Goal: Transaction & Acquisition: Book appointment/travel/reservation

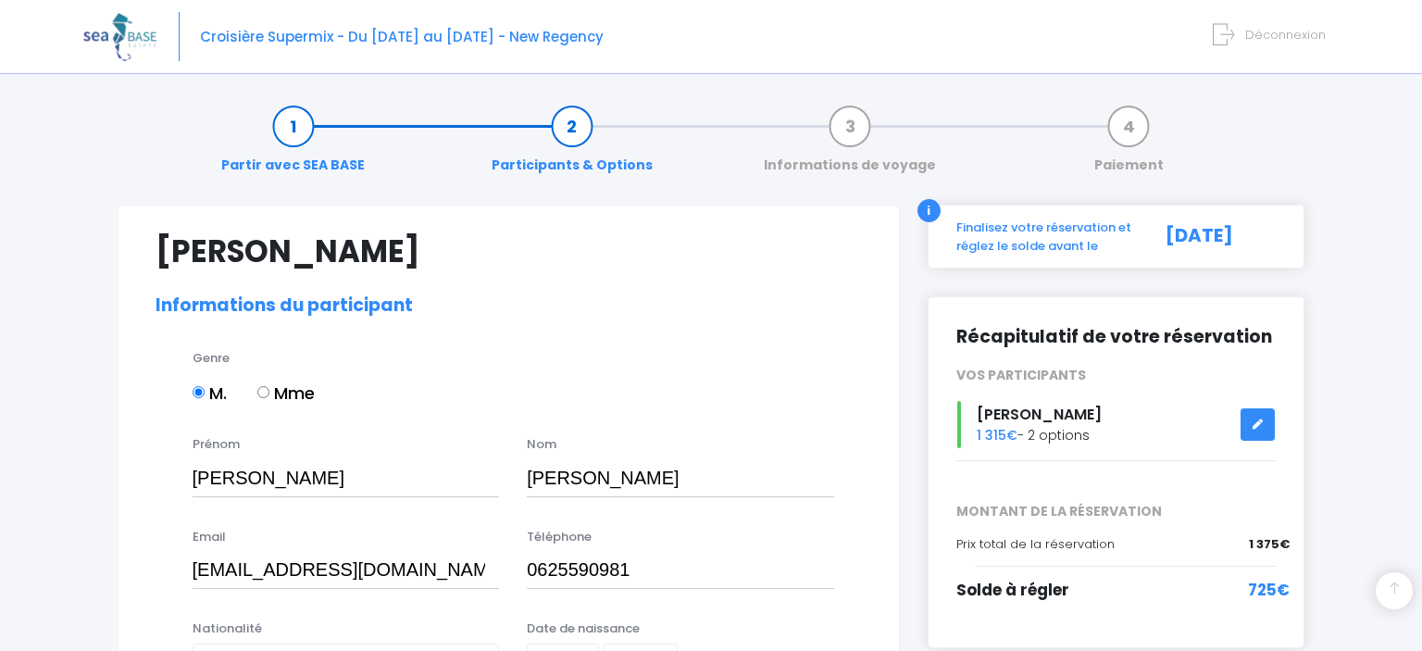
select select "Française"
select select "MF1"
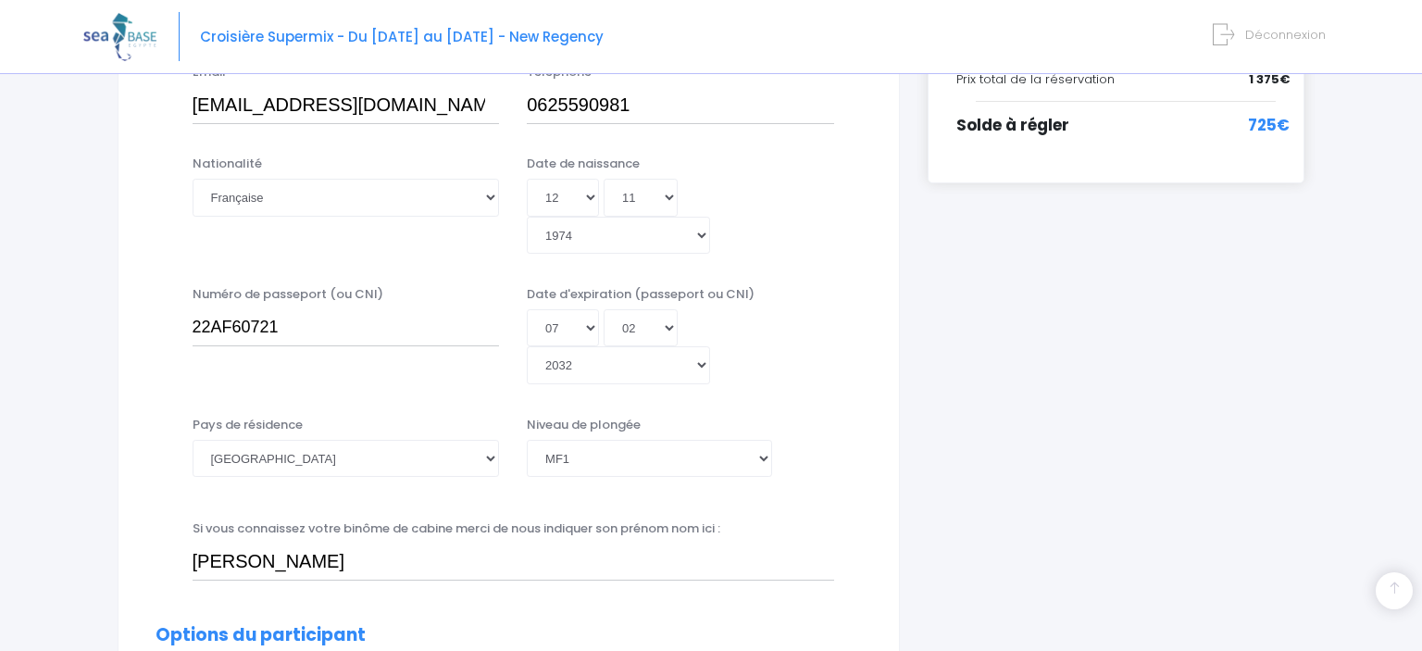
scroll to position [565, 0]
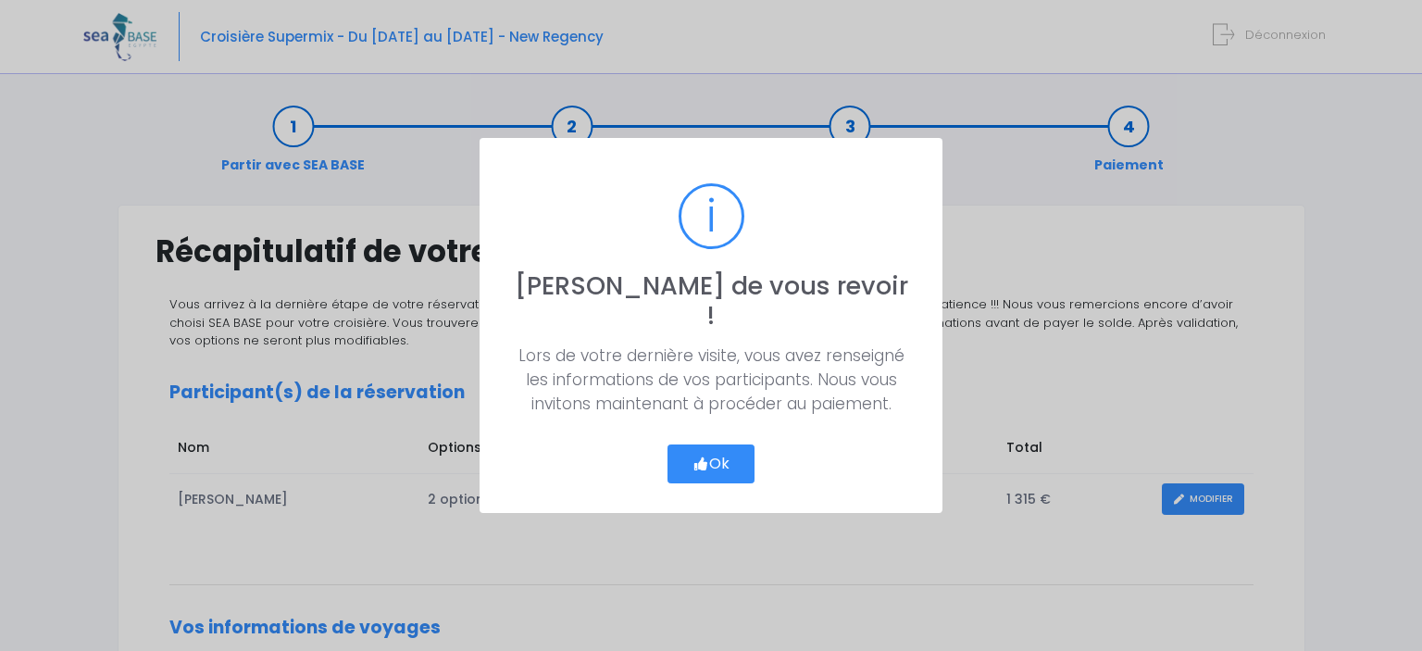
click at [715, 454] on button "Ok" at bounding box center [711, 463] width 87 height 39
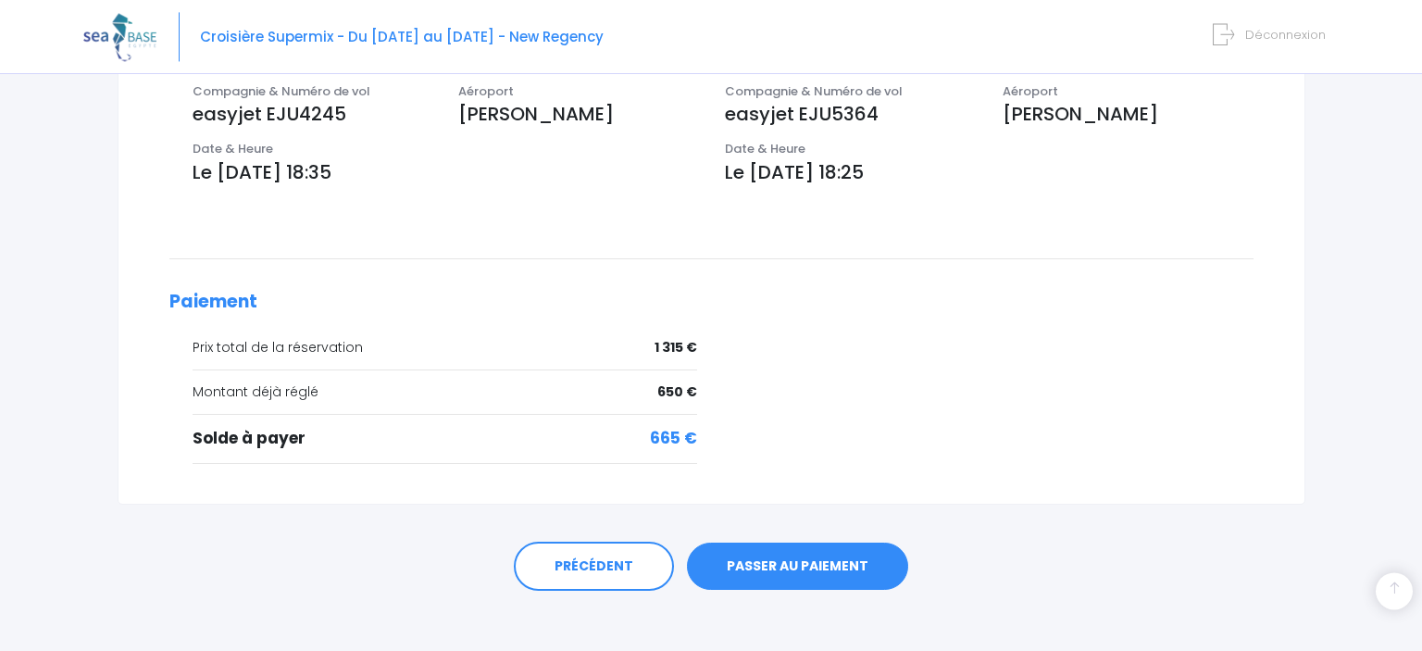
scroll to position [648, 0]
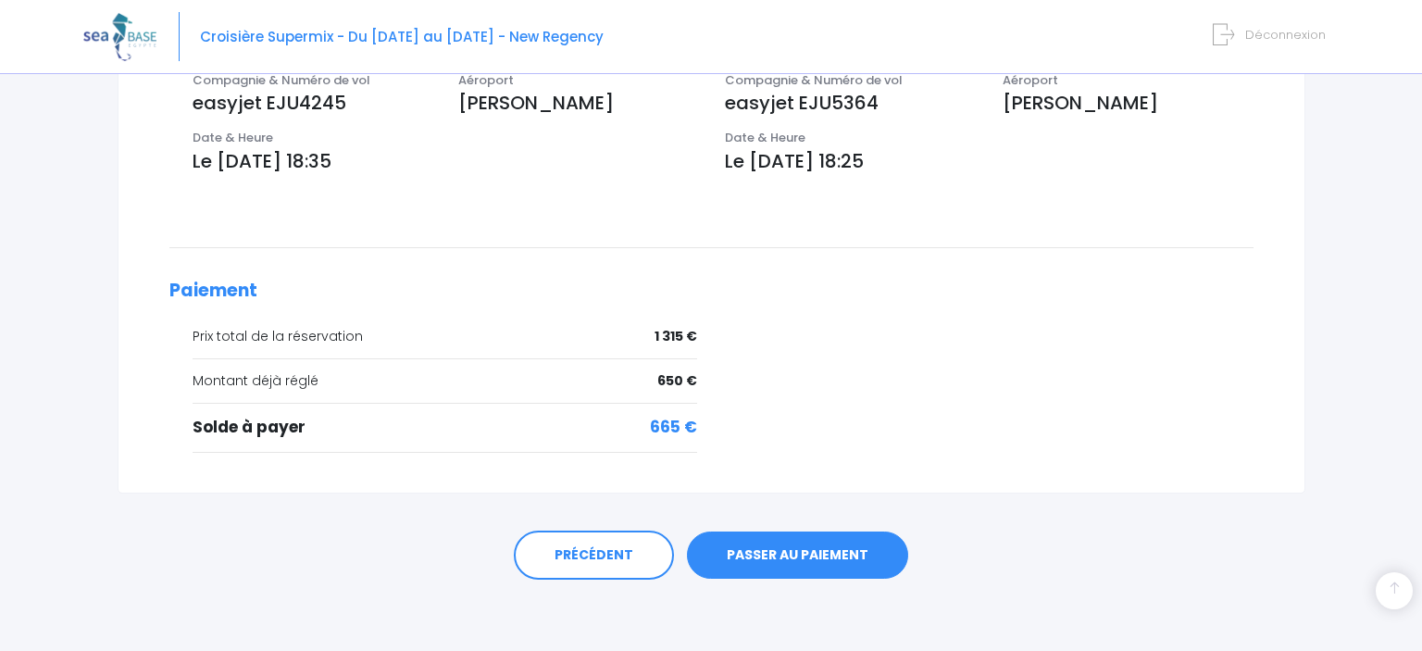
click at [854, 549] on link "PASSER AU PAIEMENT" at bounding box center [797, 555] width 221 height 48
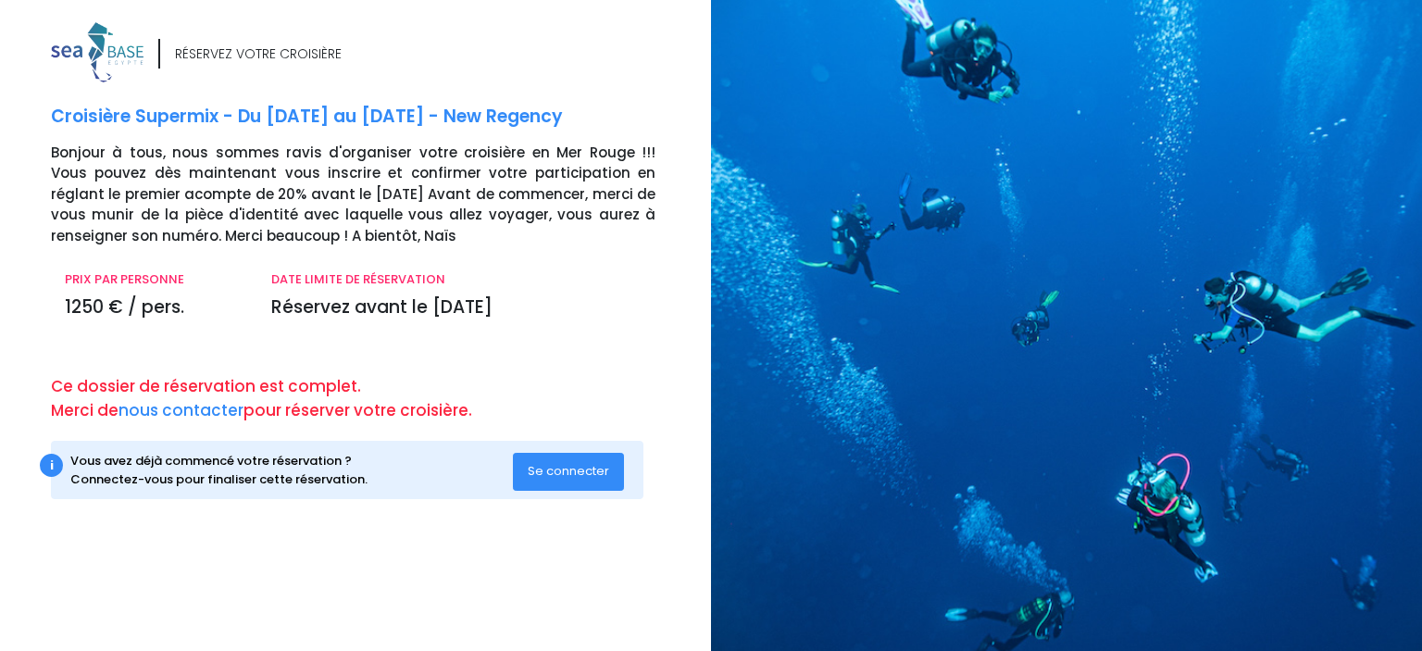
click at [567, 471] on span "Se connecter" at bounding box center [568, 471] width 81 height 18
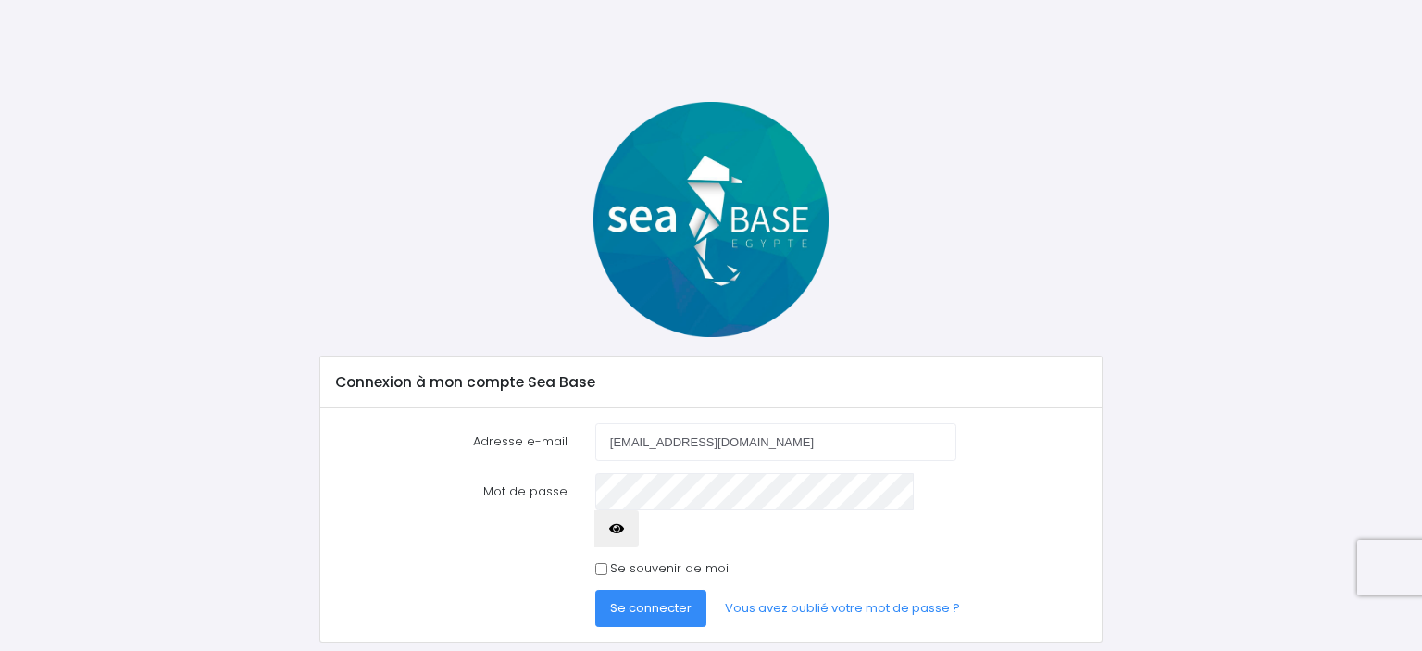
click at [646, 590] on button "Se connecter" at bounding box center [650, 608] width 111 height 37
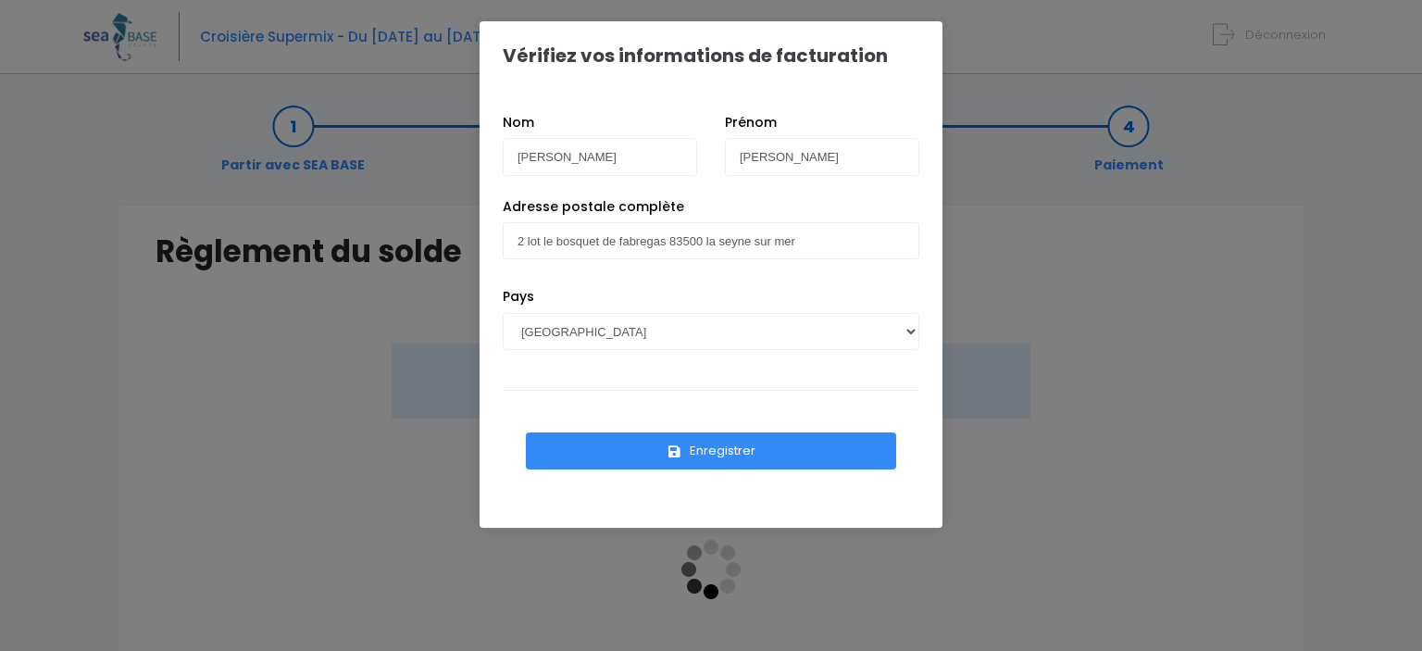
click at [773, 446] on button "Enregistrer" at bounding box center [711, 450] width 370 height 37
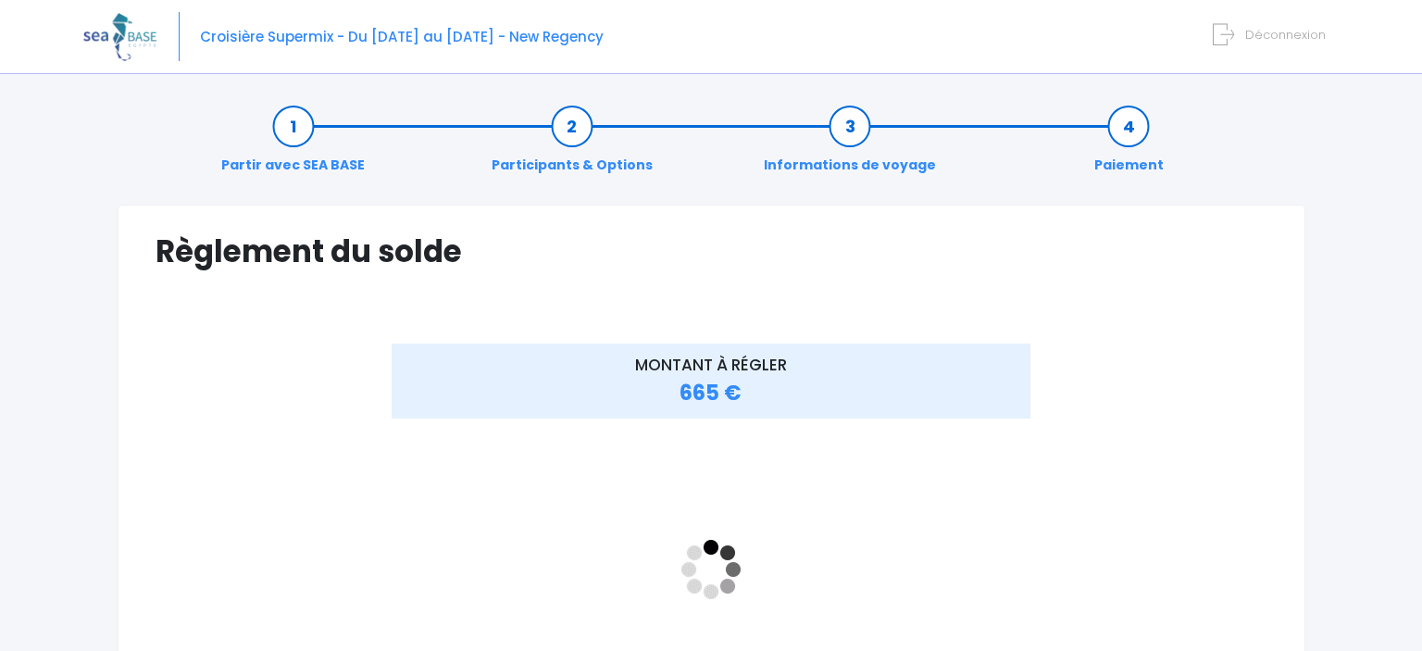
click at [585, 169] on link "Participants & Options" at bounding box center [572, 146] width 180 height 58
click at [572, 121] on link "Participants & Options" at bounding box center [572, 146] width 180 height 58
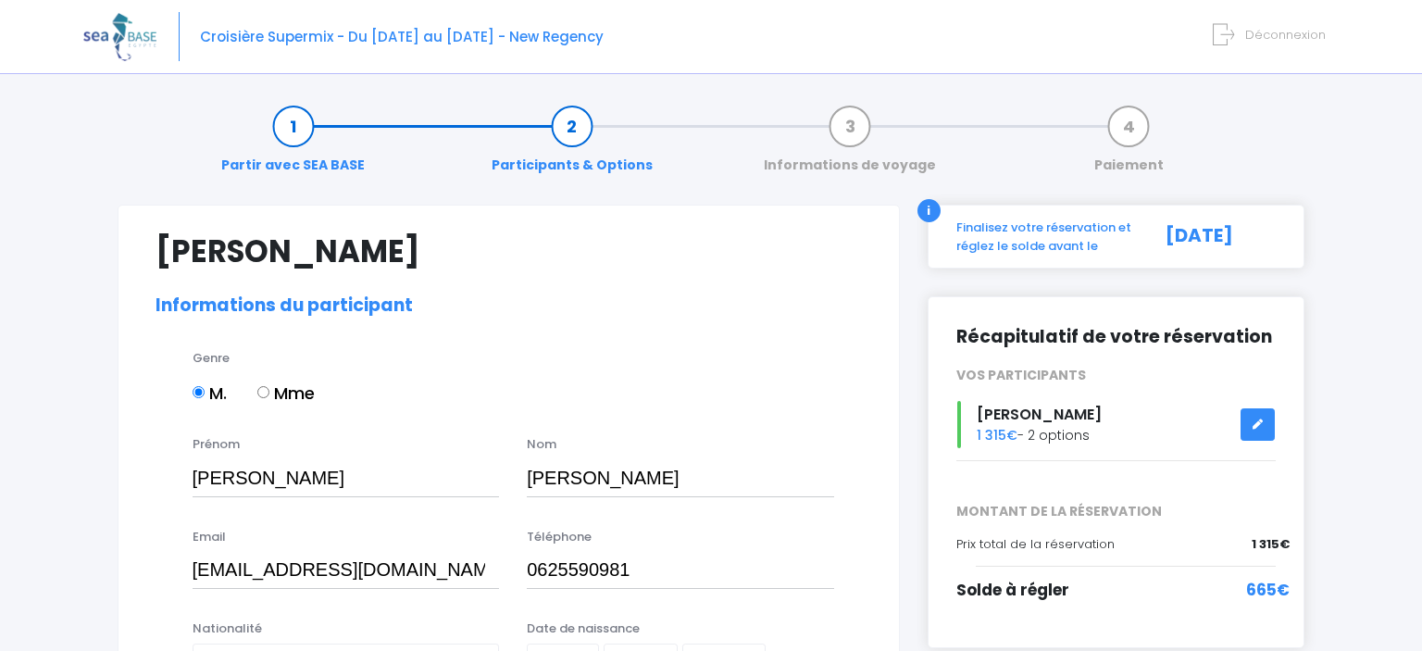
select select "MF1"
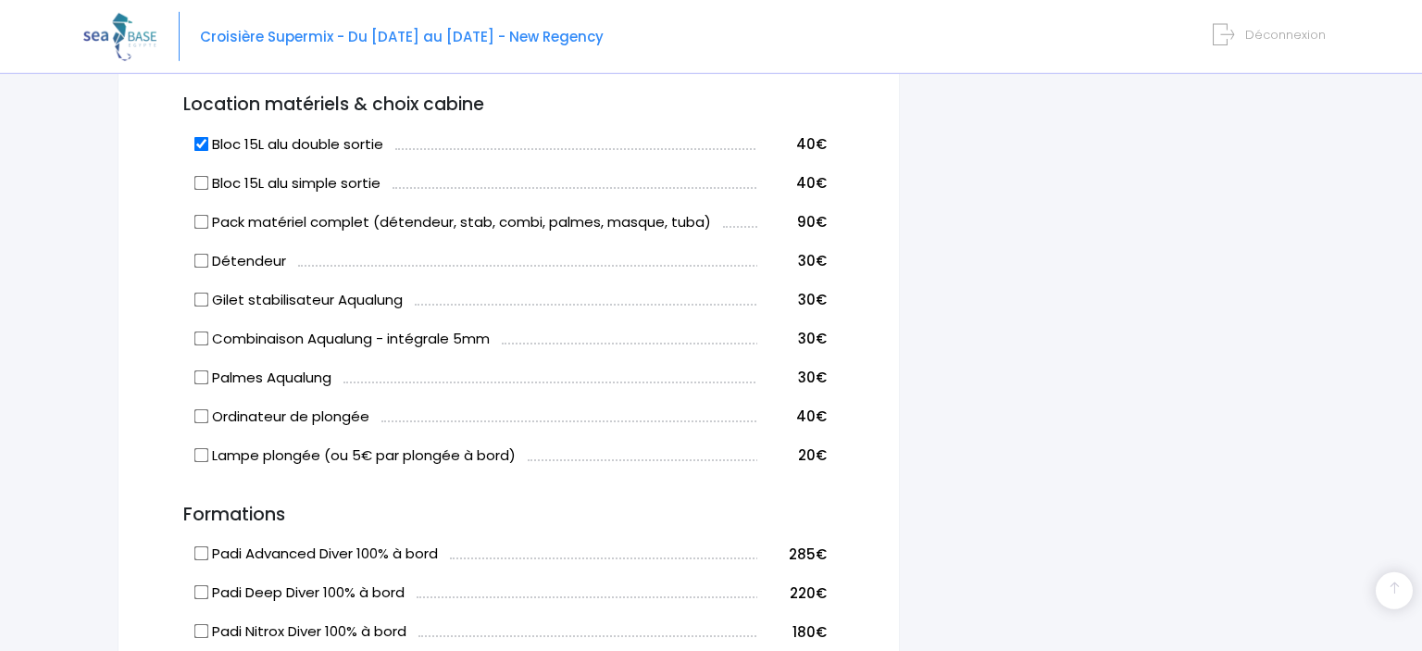
scroll to position [1026, 0]
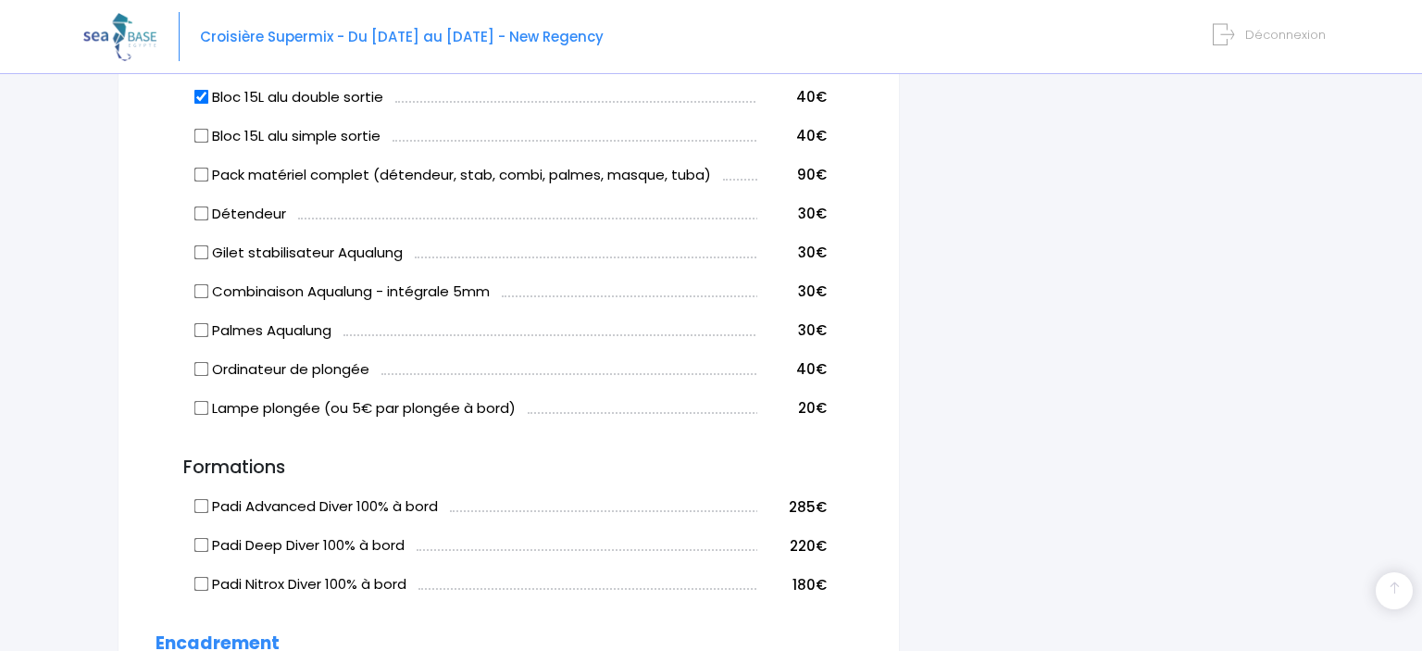
click at [200, 252] on input "Gilet stabilisateur Aqualung" at bounding box center [200, 251] width 15 height 15
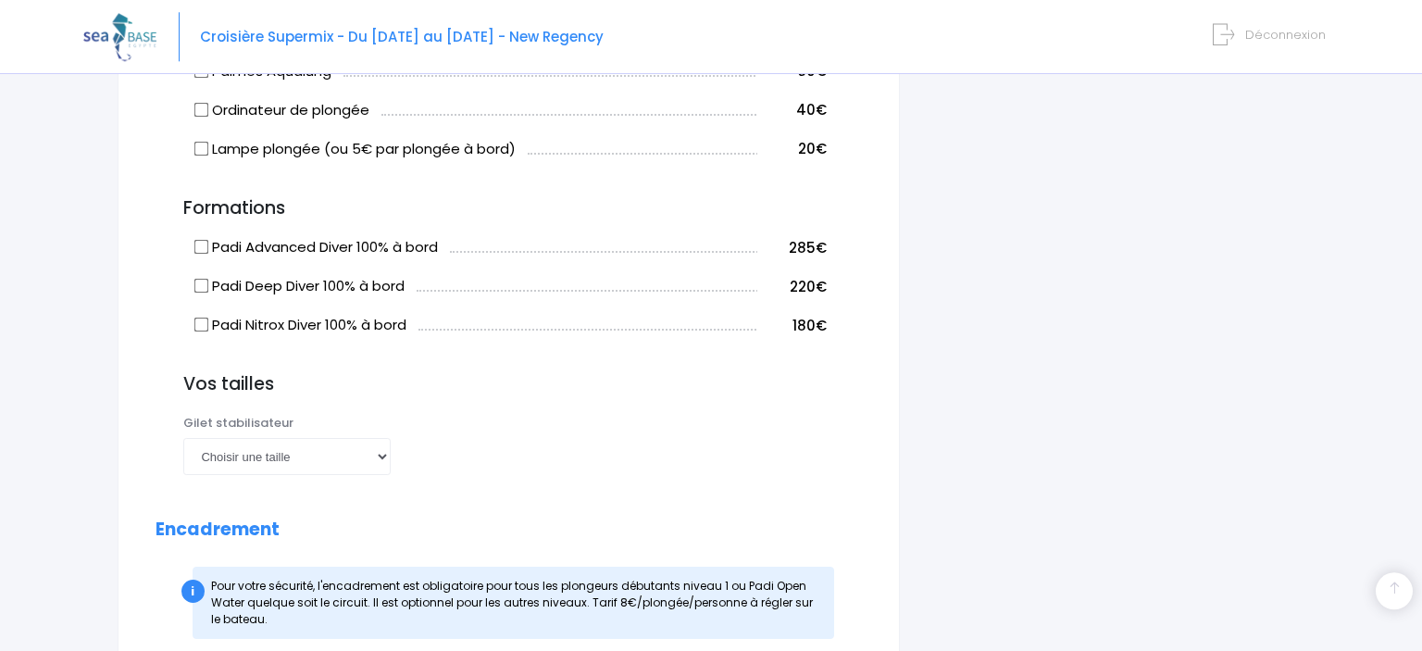
scroll to position [1319, 0]
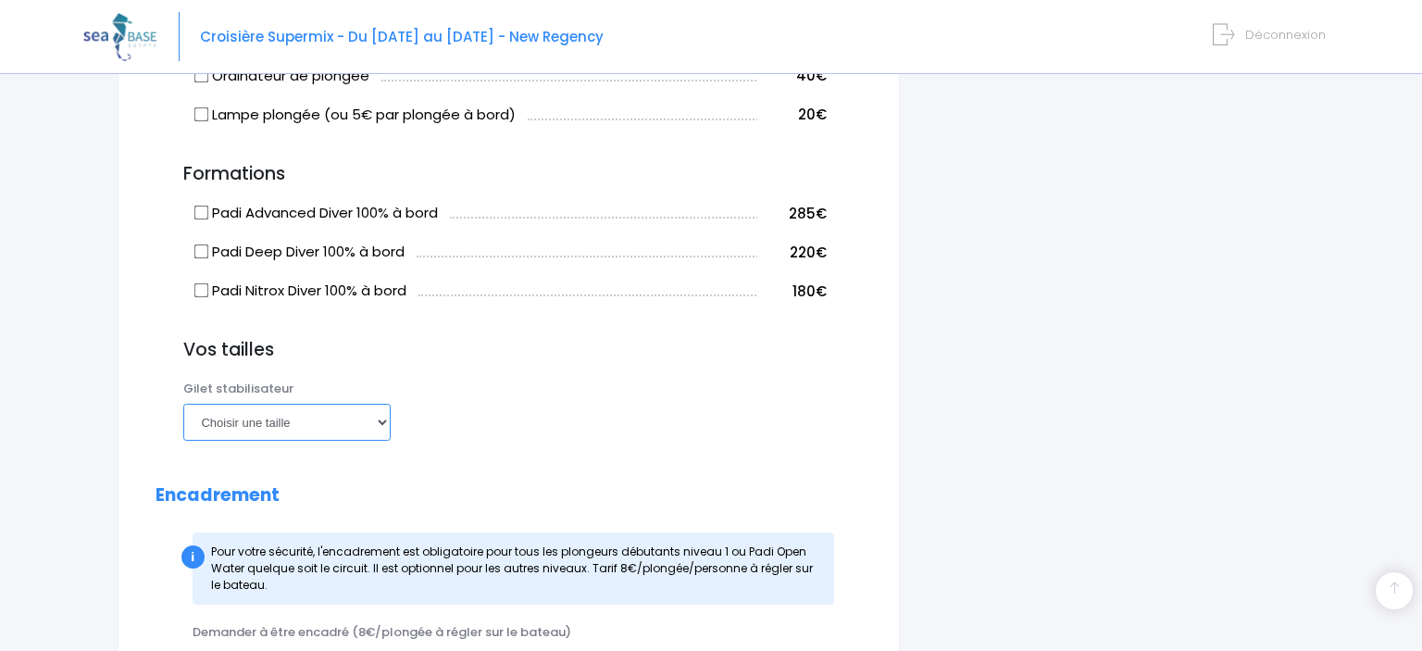
click at [183, 404] on select "Choisir une taille XXS XS S M ML L XL XXL" at bounding box center [286, 422] width 207 height 37
click at [531, 419] on div "Palmes Choisir une taille 36/37 38/39 40/41 42/43 44/45 46/47 Combinaison Chois…" at bounding box center [522, 416] width 706 height 73
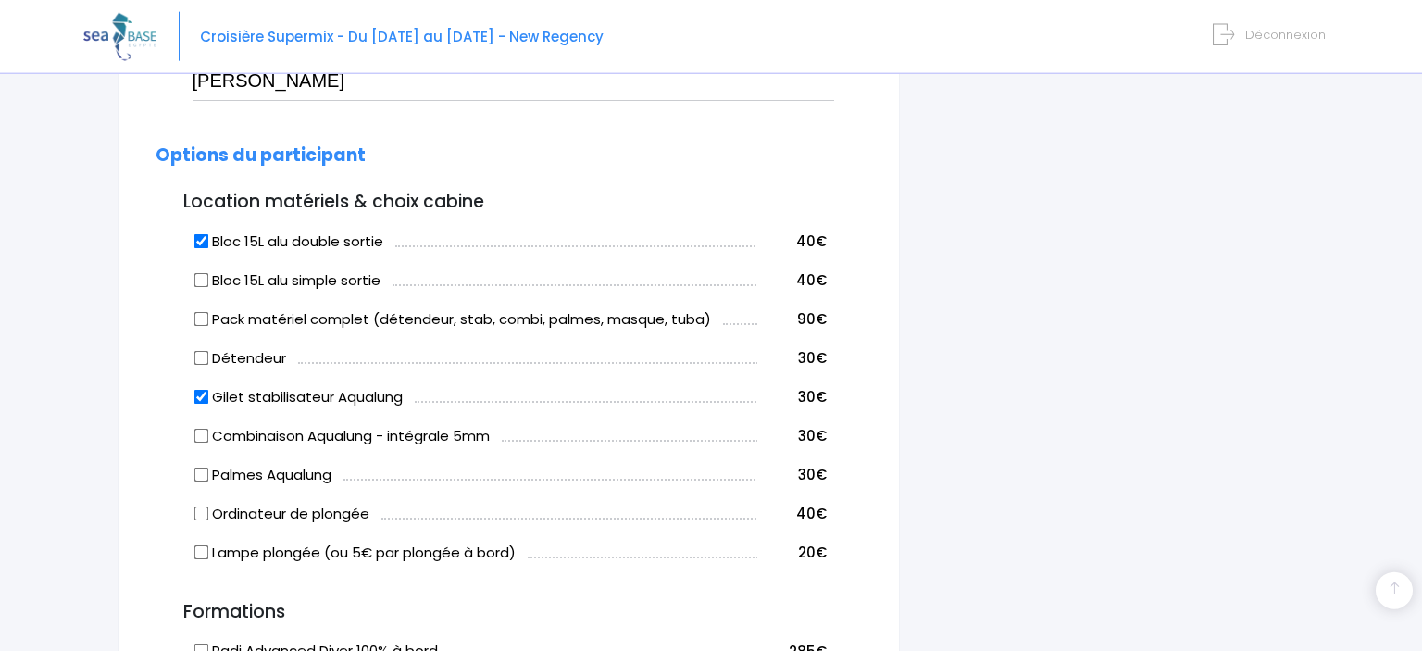
scroll to position [905, 0]
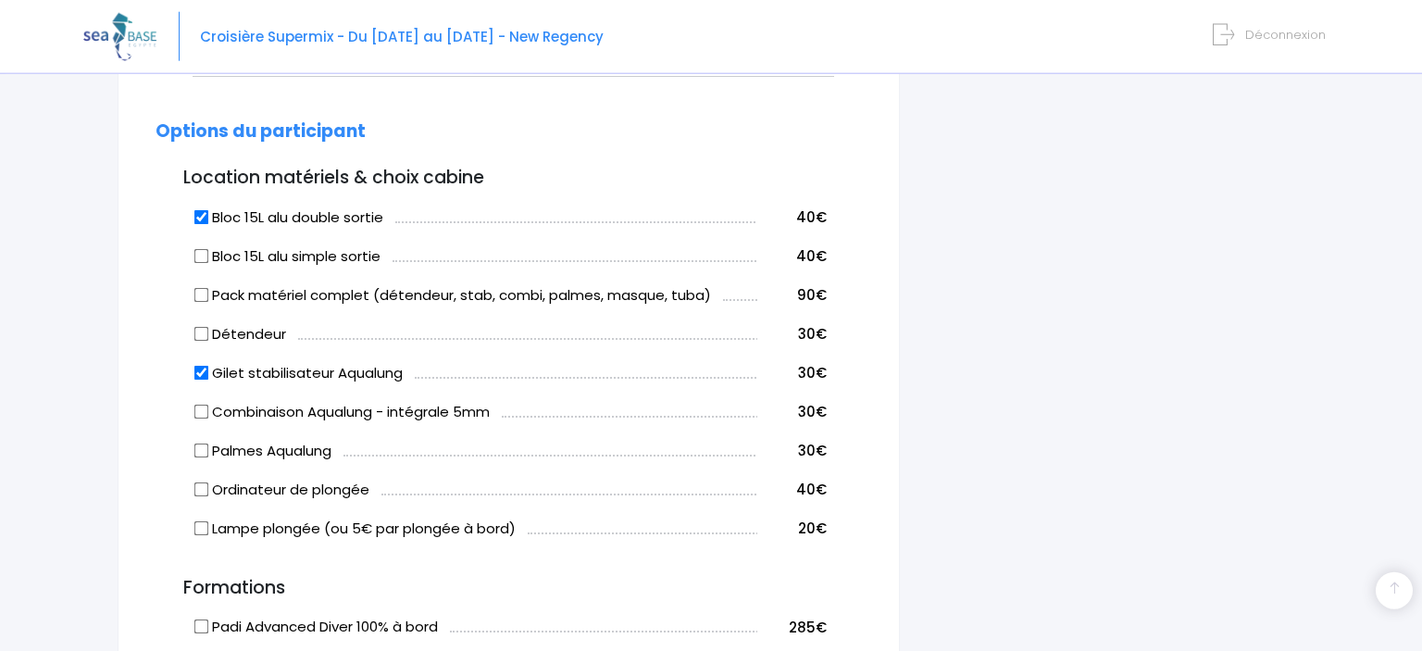
click at [205, 370] on input "Gilet stabilisateur Aqualung" at bounding box center [200, 372] width 15 height 15
checkbox input "false"
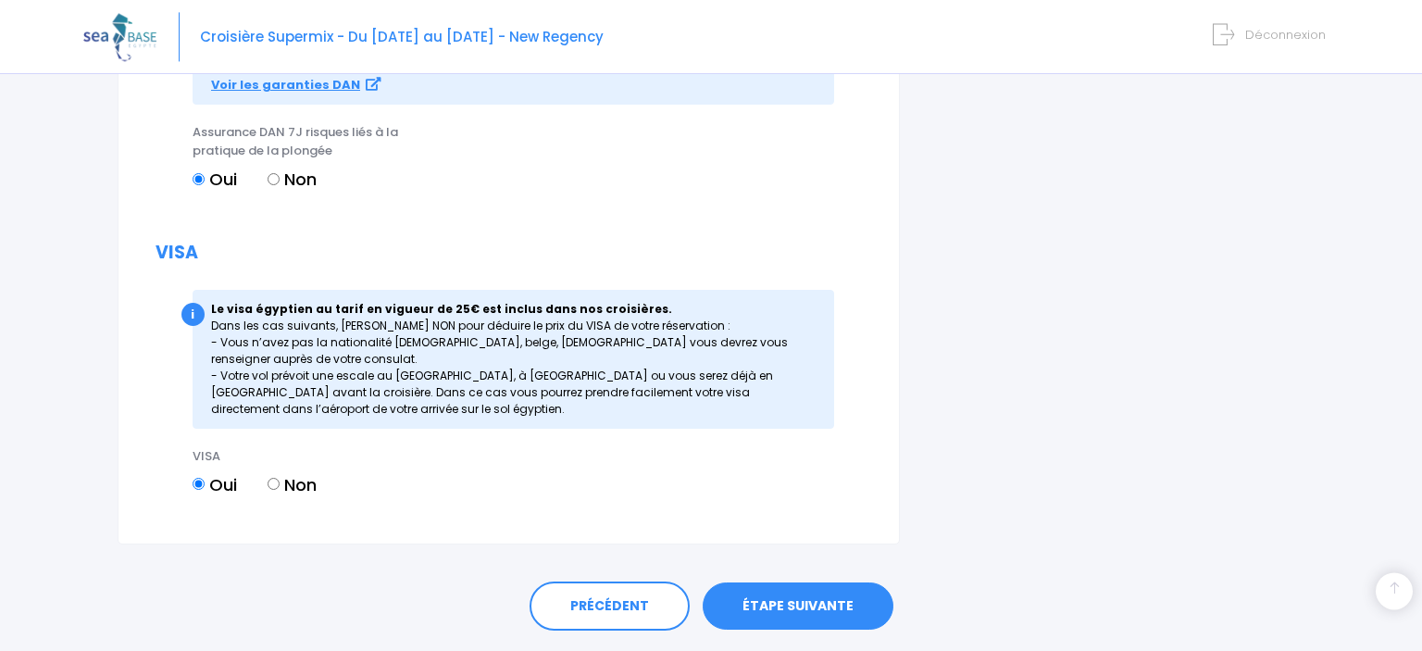
scroll to position [1926, 0]
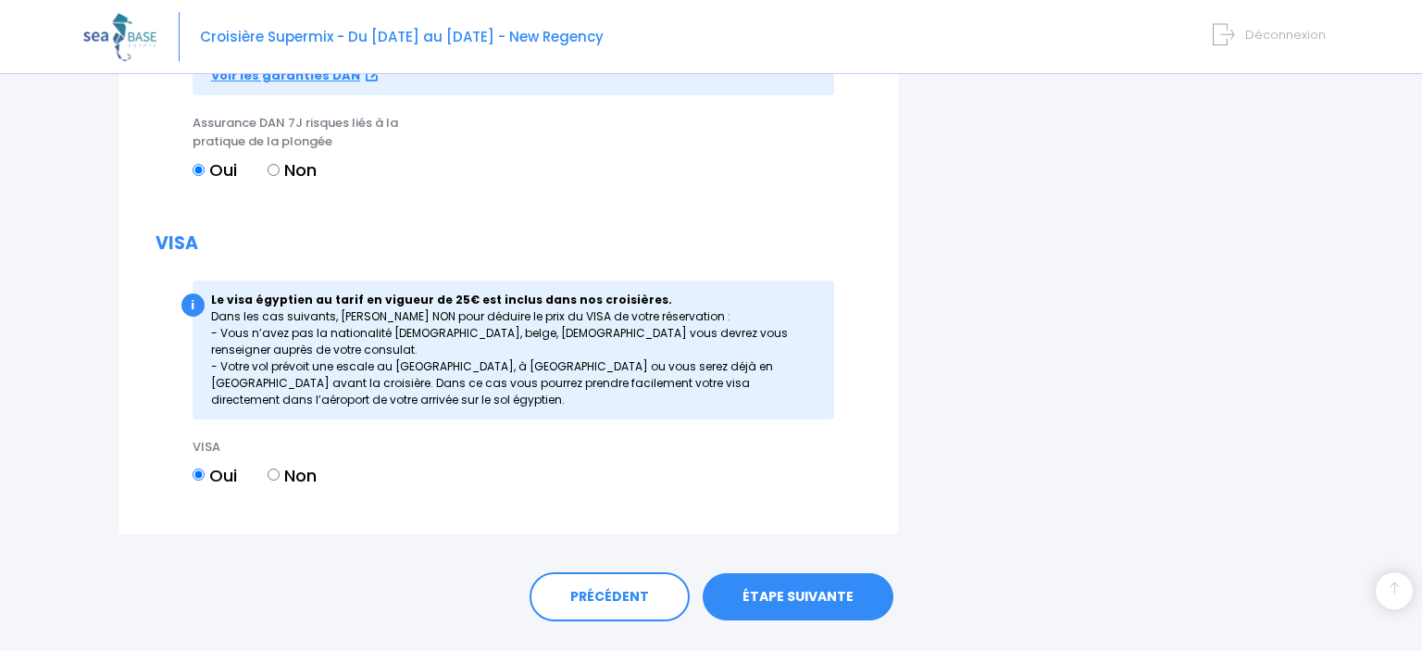
click at [829, 579] on link "ÉTAPE SUIVANTE" at bounding box center [798, 597] width 191 height 48
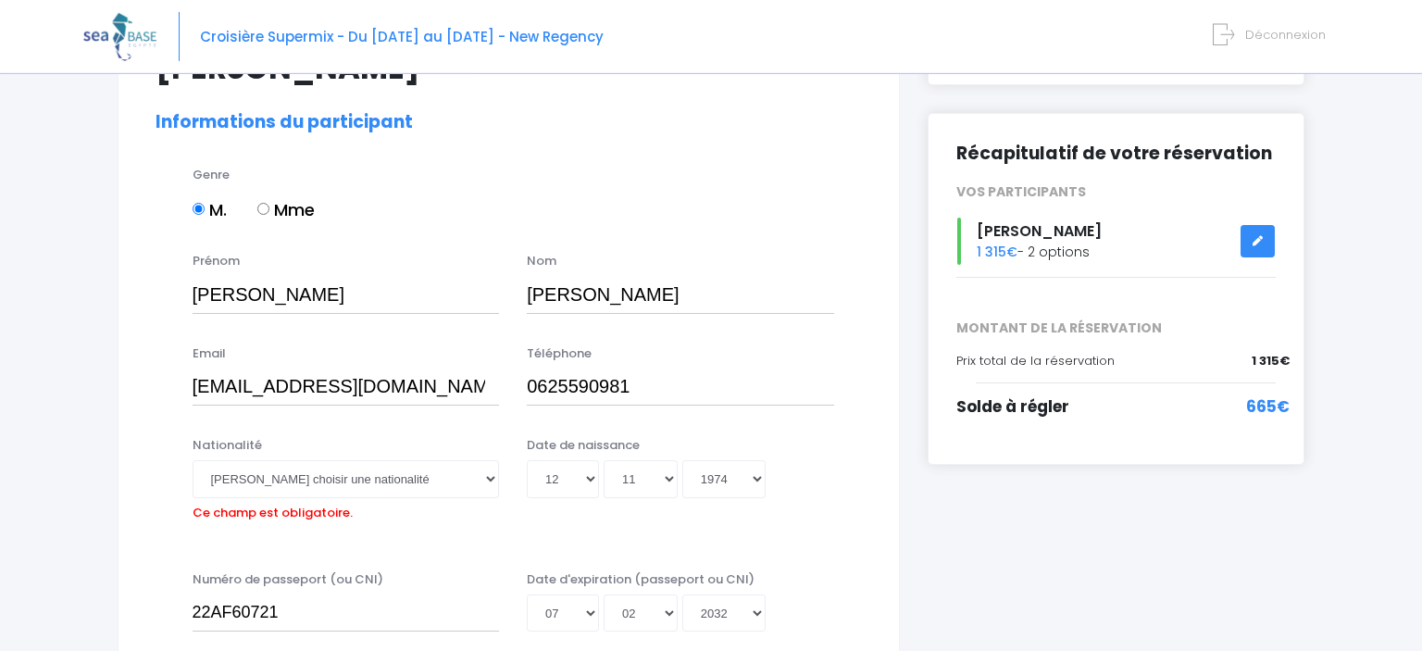
scroll to position [174, 0]
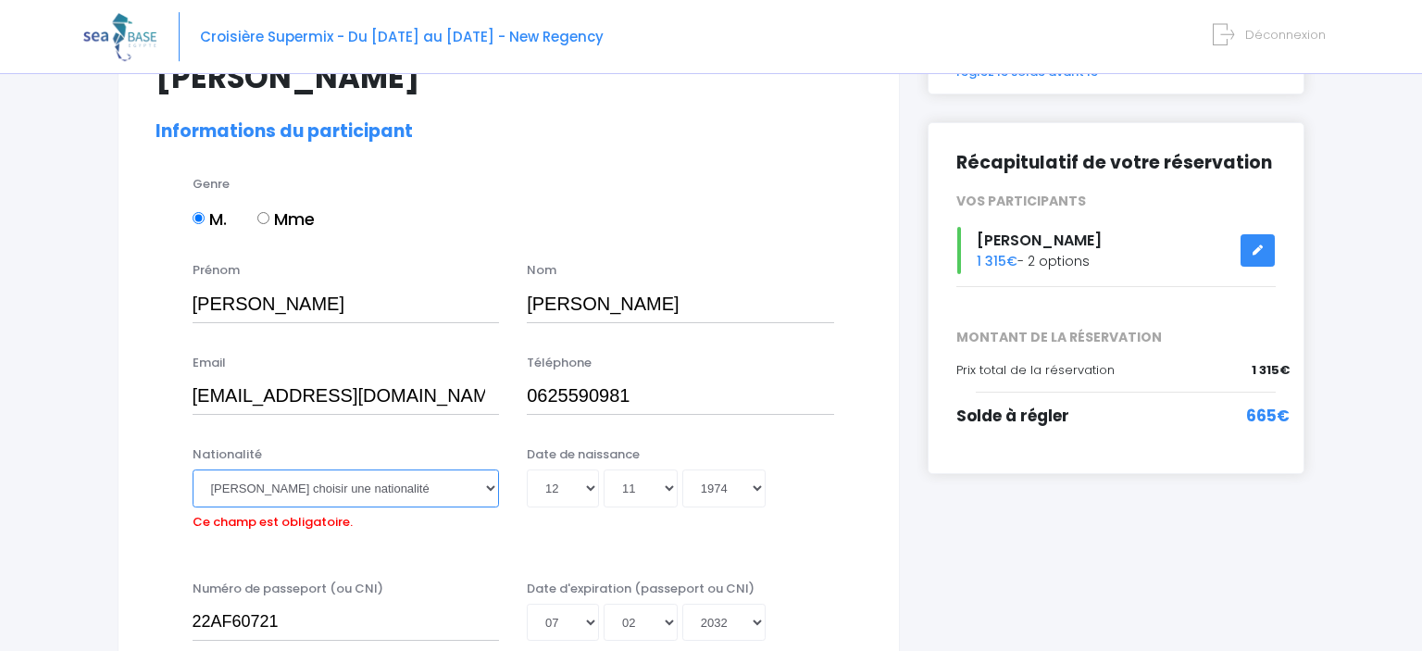
click at [193, 469] on select "Veuillez choisir une nationalité Afghane Albanaise Algerienne Allemande America…" at bounding box center [346, 487] width 307 height 37
select select "Française"
click option "Française" at bounding box center [0, 0] width 0 height 0
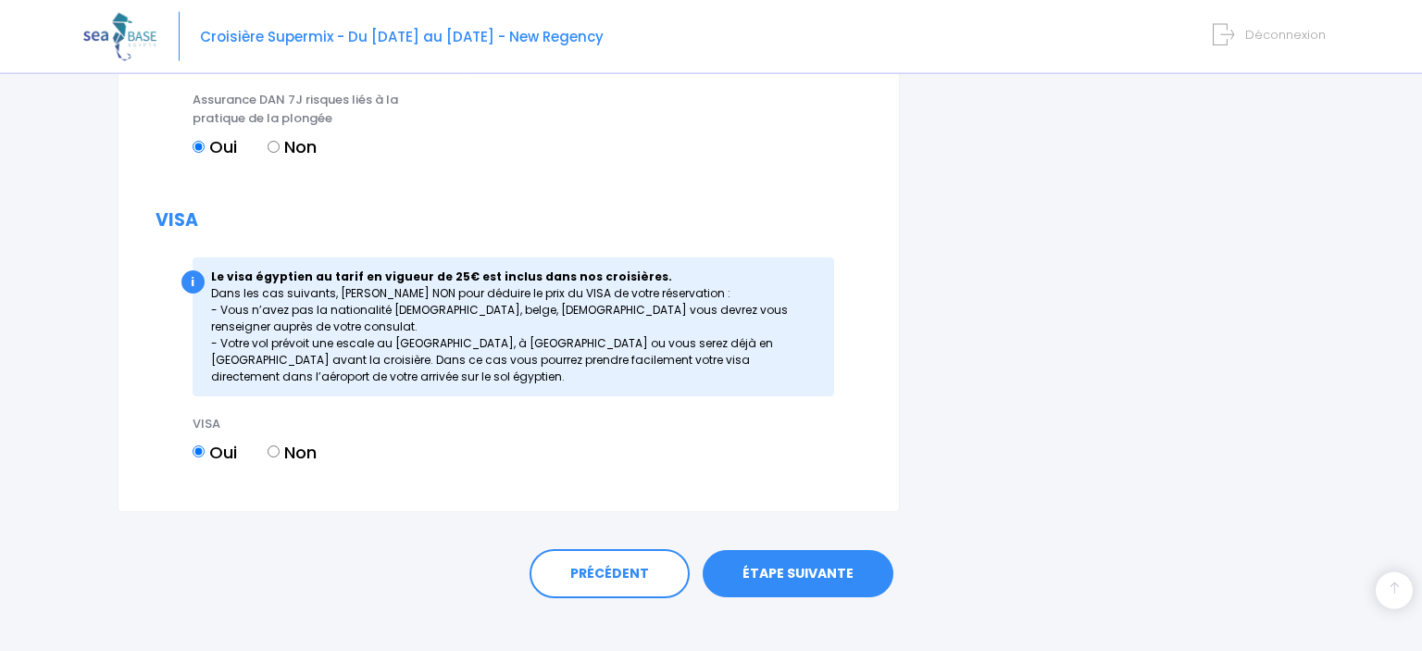
scroll to position [1967, 0]
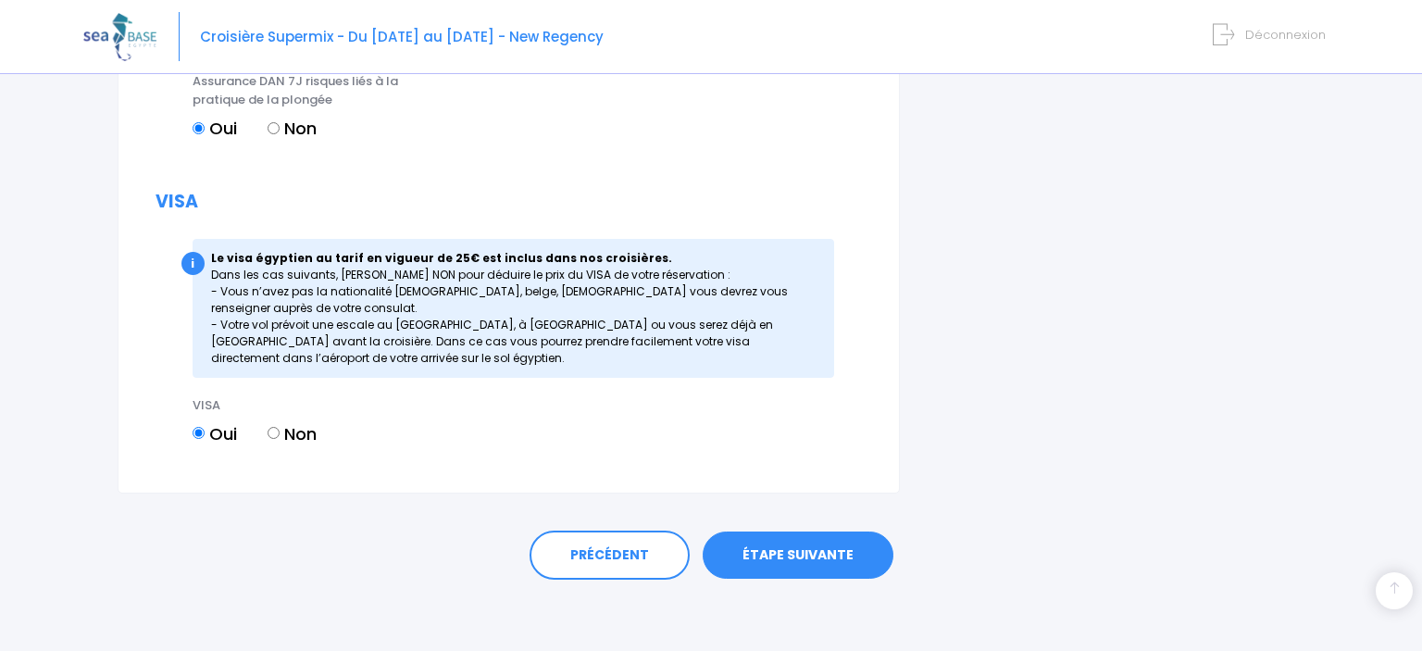
click at [839, 554] on link "ÉTAPE SUIVANTE" at bounding box center [798, 555] width 191 height 48
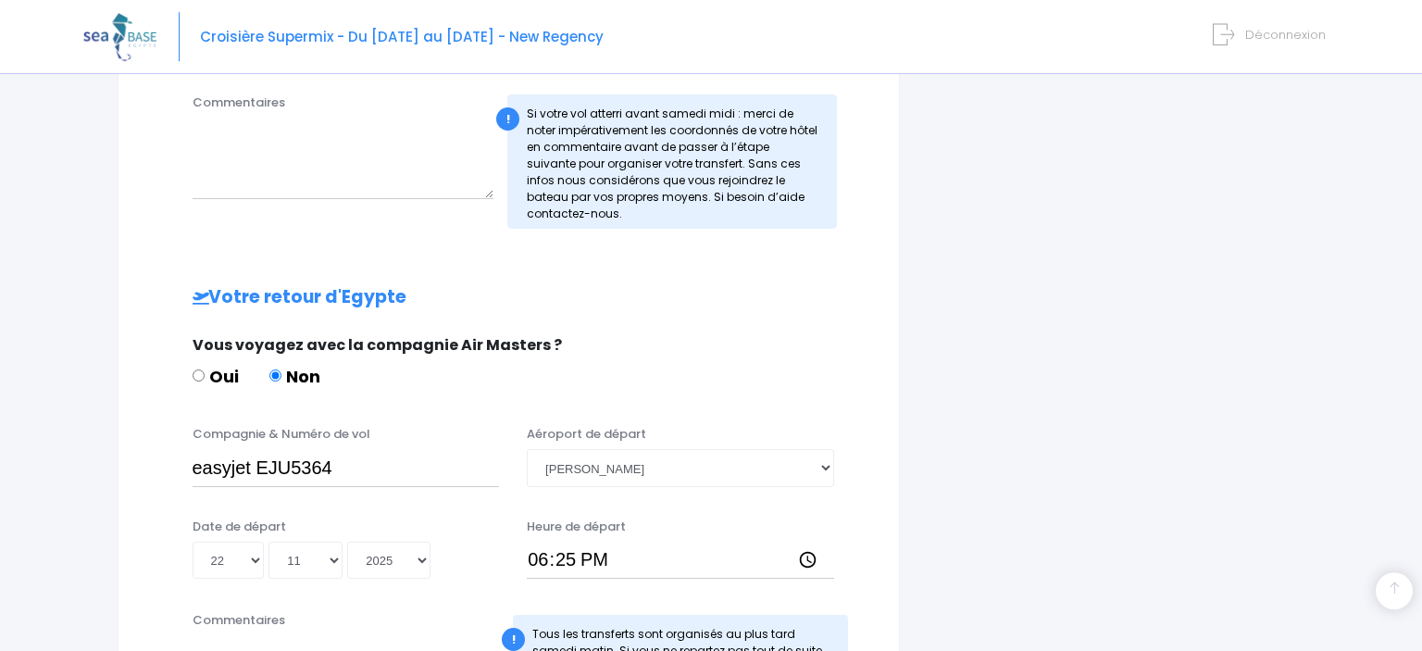
scroll to position [974, 0]
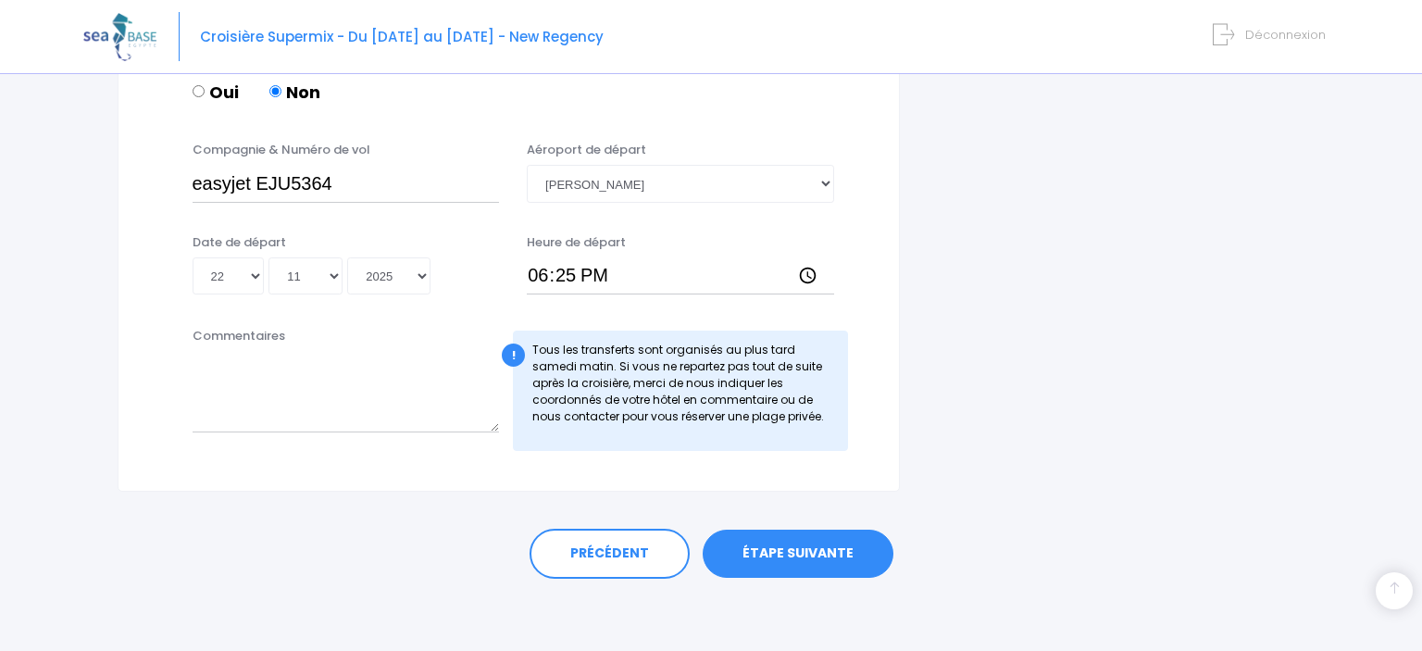
click at [820, 552] on link "ÉTAPE SUIVANTE" at bounding box center [798, 554] width 191 height 48
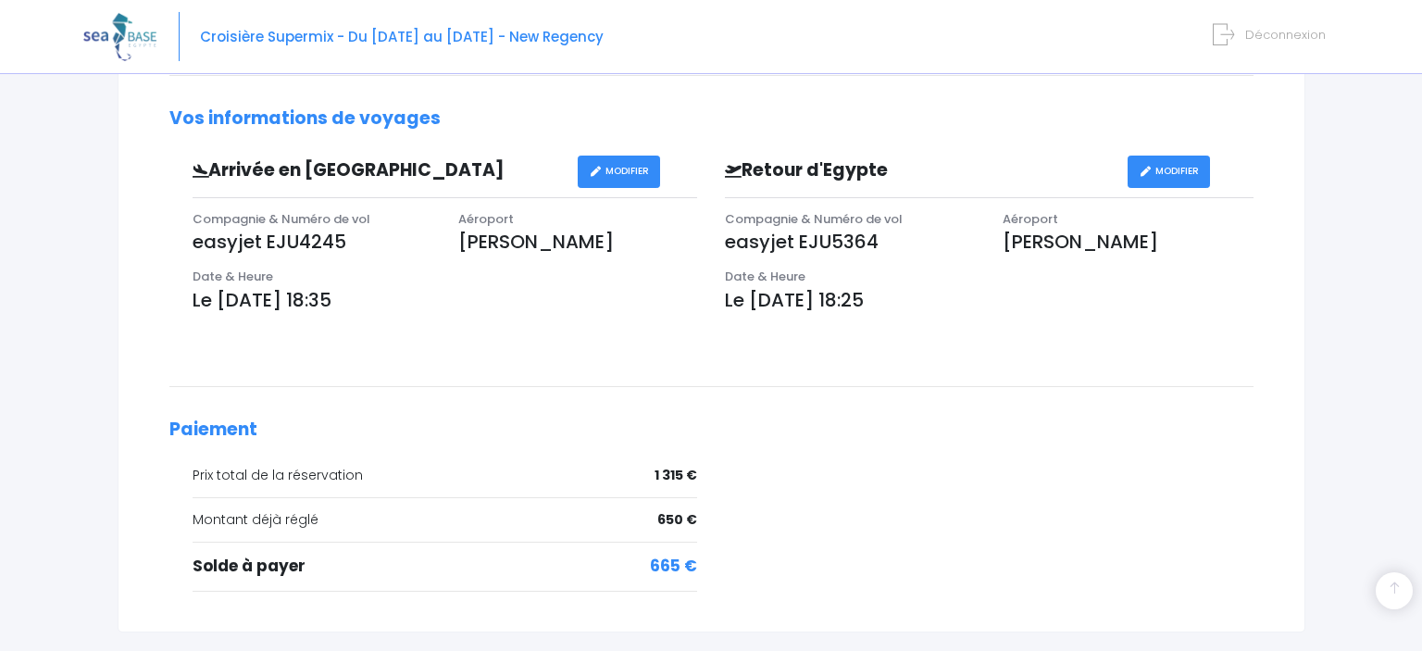
scroll to position [648, 0]
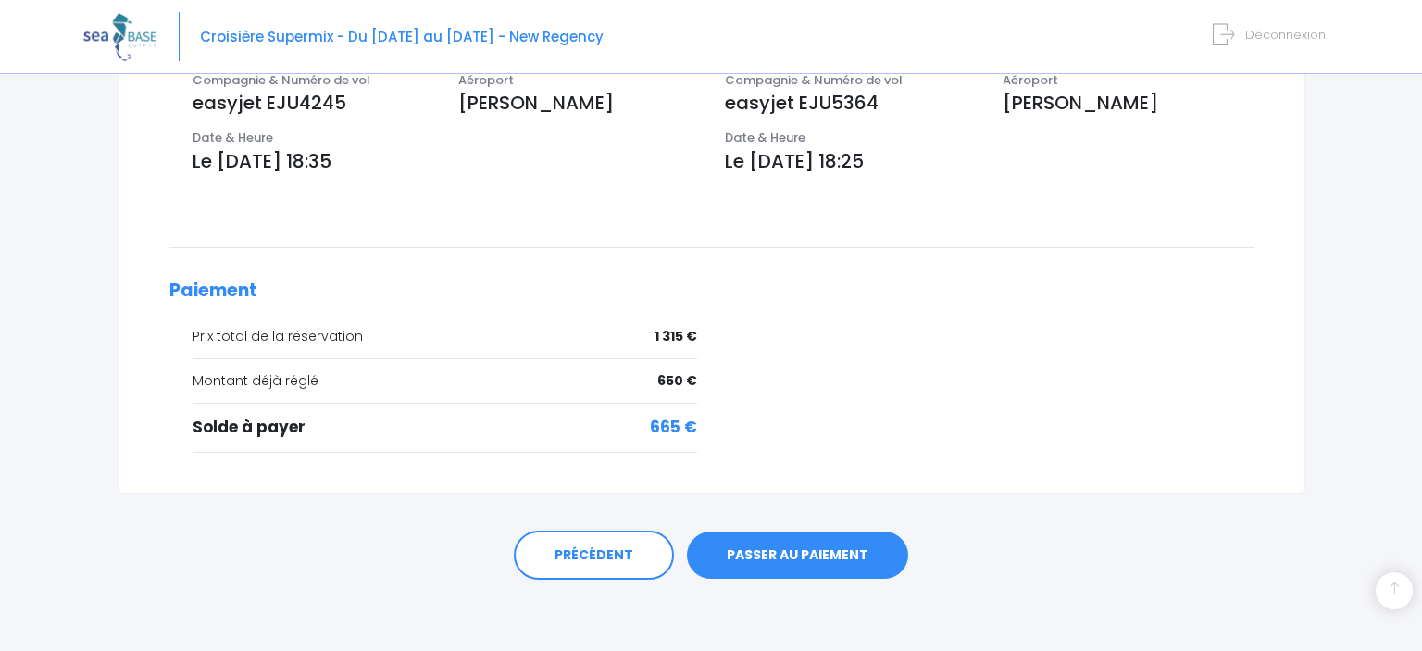
click at [850, 557] on link "PASSER AU PAIEMENT" at bounding box center [797, 555] width 221 height 48
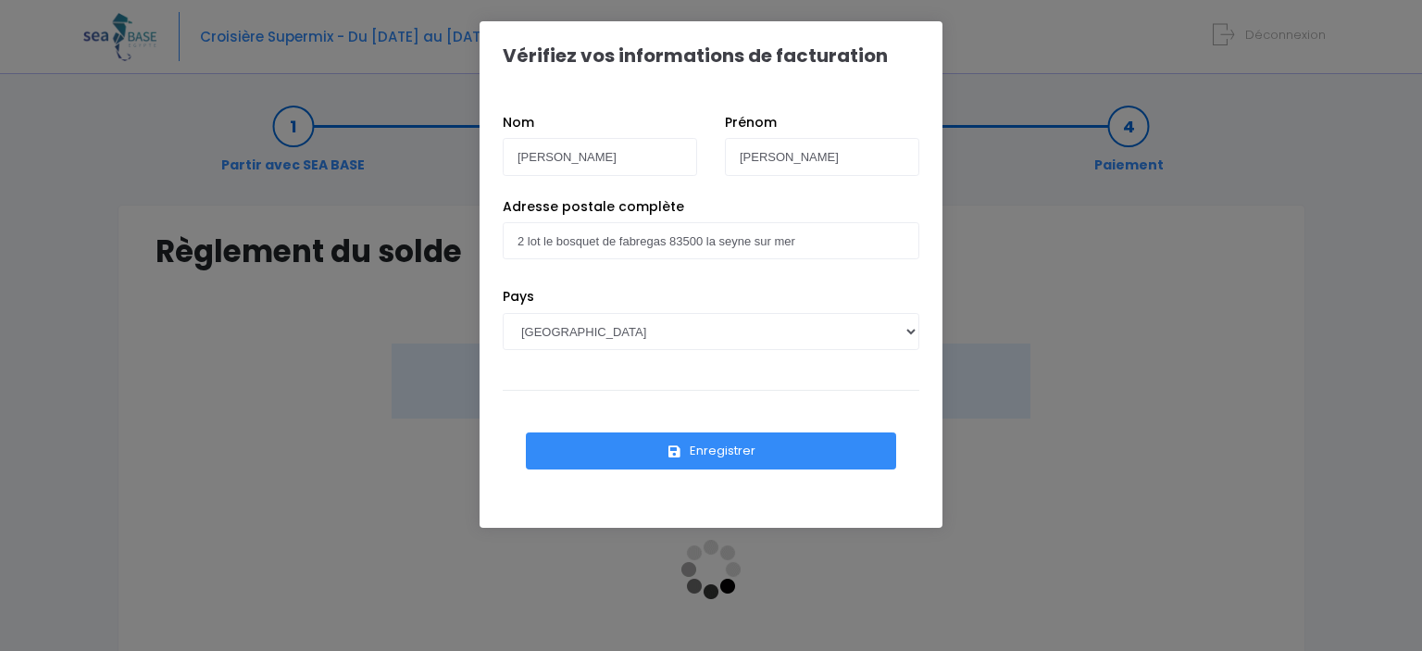
click at [772, 451] on button "Enregistrer" at bounding box center [711, 450] width 370 height 37
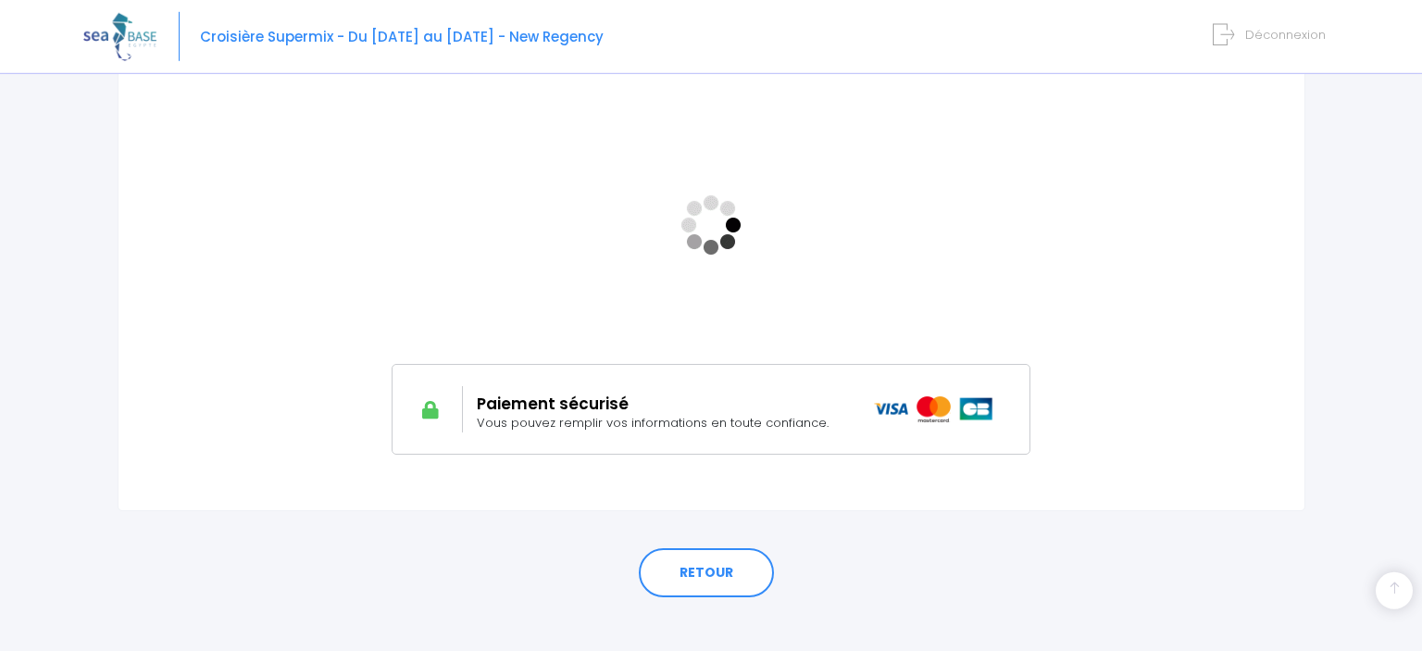
scroll to position [363, 0]
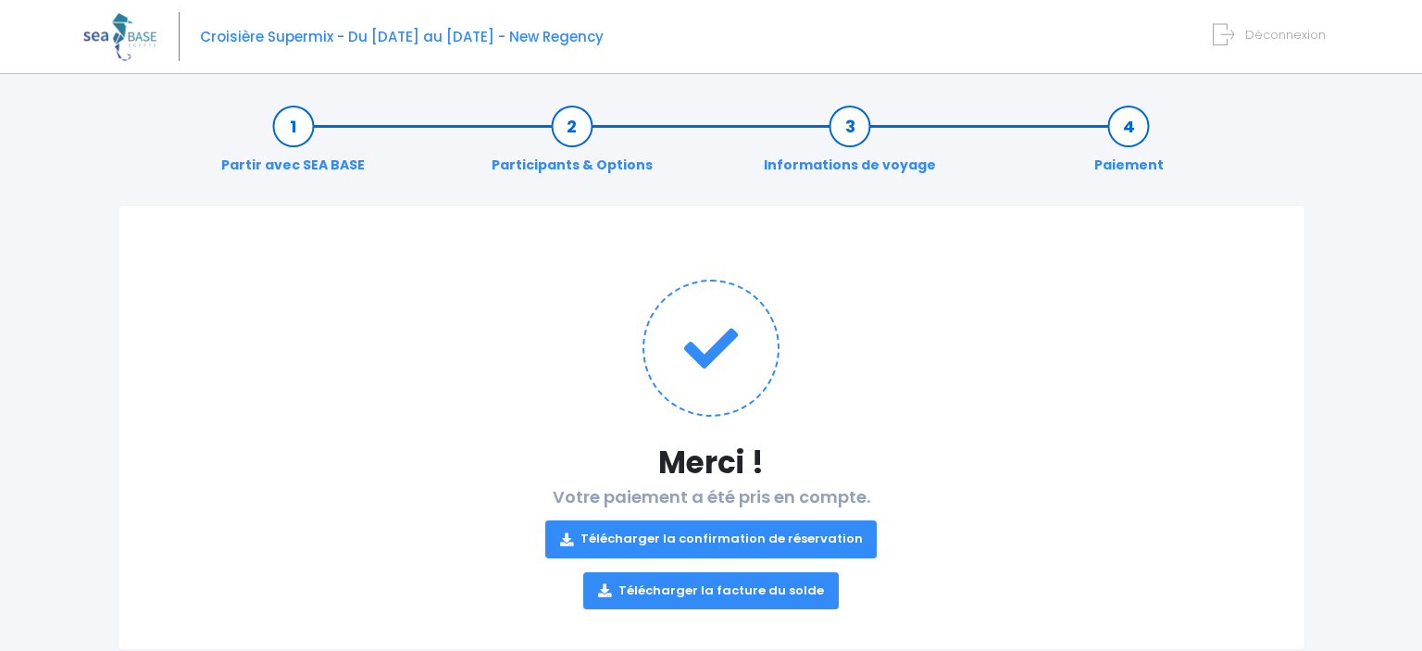
click at [1310, 276] on div "Merci ! Votre paiement a été pris en compte. Télécharger la confirmation de rés…" at bounding box center [712, 427] width 1216 height 445
